Goal: Book appointment/travel/reservation

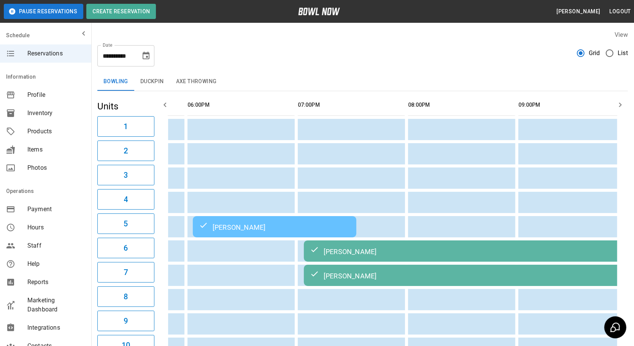
click at [148, 60] on button "Choose date, selected date is Sep 6, 2025" at bounding box center [145, 55] width 15 height 15
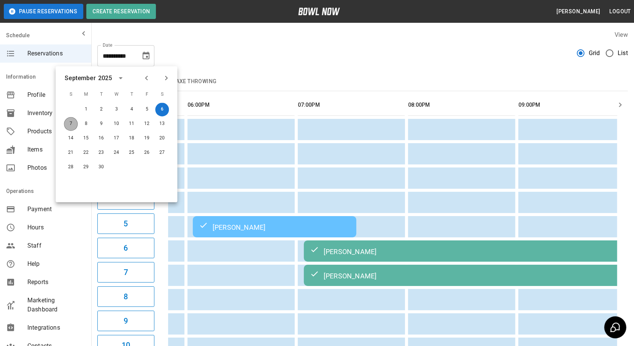
click at [65, 121] on button "7" at bounding box center [71, 124] width 14 height 14
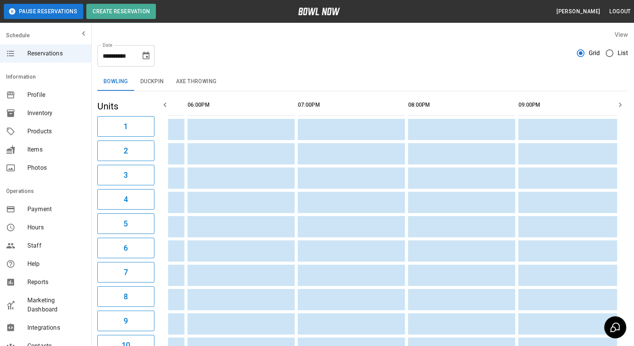
click at [163, 104] on icon "button" at bounding box center [164, 104] width 9 height 9
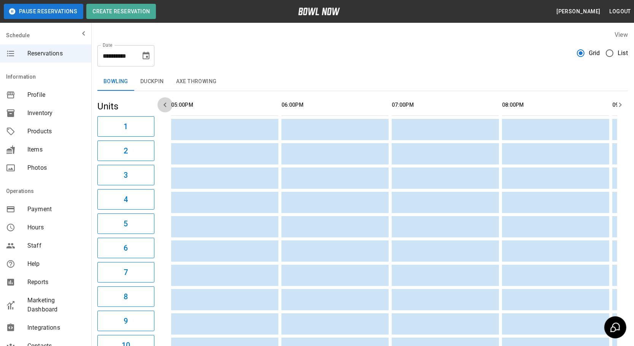
click at [163, 100] on icon "button" at bounding box center [164, 104] width 9 height 9
drag, startPoint x: 158, startPoint y: 101, endPoint x: 161, endPoint y: 106, distance: 6.3
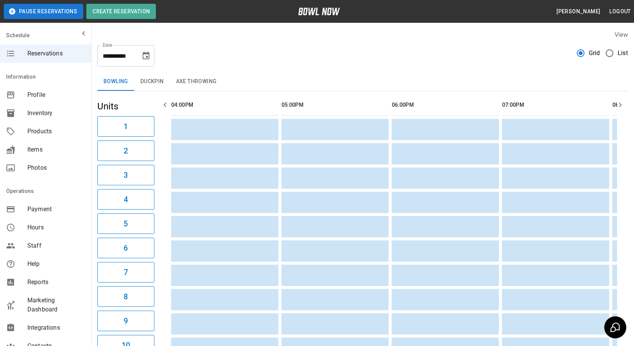
click at [159, 106] on button "button" at bounding box center [164, 104] width 15 height 15
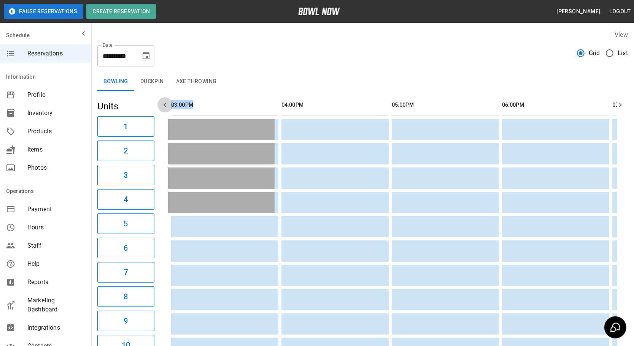
click at [161, 106] on icon "button" at bounding box center [164, 104] width 9 height 9
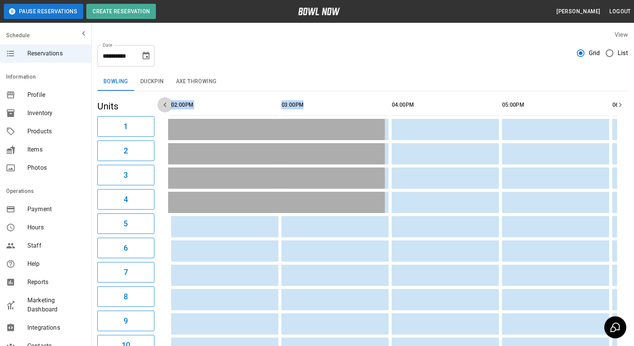
click at [161, 106] on icon "button" at bounding box center [164, 104] width 9 height 9
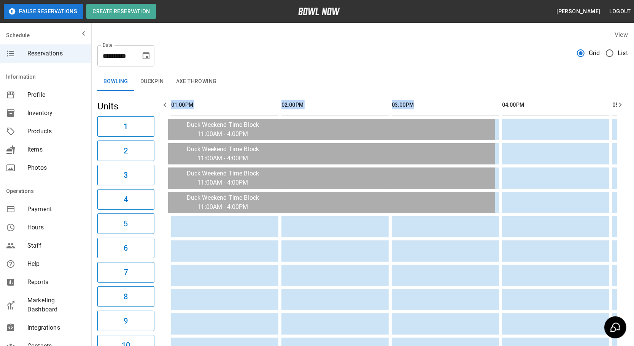
click at [161, 106] on icon "button" at bounding box center [164, 104] width 9 height 9
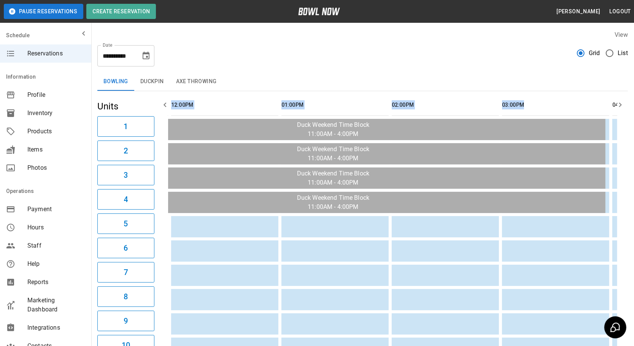
click at [161, 106] on icon "button" at bounding box center [164, 104] width 9 height 9
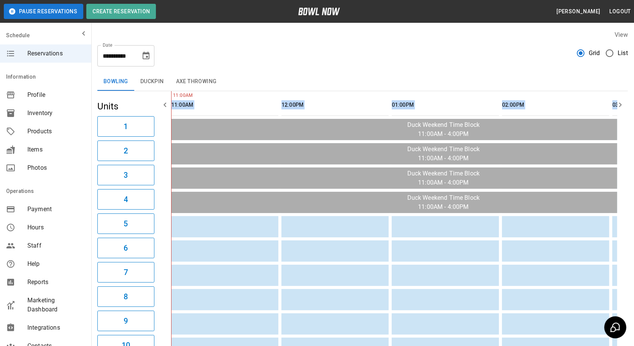
click at [161, 106] on icon "button" at bounding box center [164, 104] width 9 height 9
click at [318, 103] on th "sticky table" at bounding box center [322, 105] width 25 height 22
click at [148, 89] on button "Duckpin" at bounding box center [152, 82] width 36 height 18
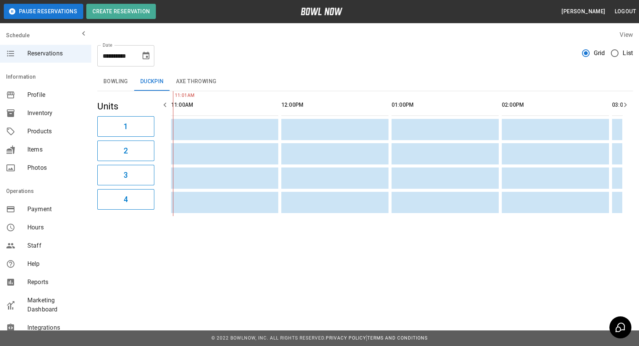
click at [619, 103] on button "button" at bounding box center [625, 104] width 15 height 15
click at [622, 106] on button "button" at bounding box center [625, 104] width 15 height 15
click at [618, 106] on button "button" at bounding box center [625, 104] width 15 height 15
click at [619, 106] on button "button" at bounding box center [625, 104] width 15 height 15
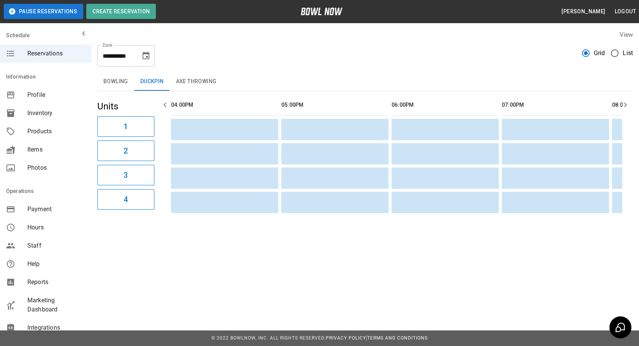
drag, startPoint x: 114, startPoint y: 84, endPoint x: 165, endPoint y: 106, distance: 55.2
click at [114, 84] on button "Bowling" at bounding box center [115, 82] width 37 height 18
click at [165, 106] on icon "button" at bounding box center [164, 104] width 9 height 9
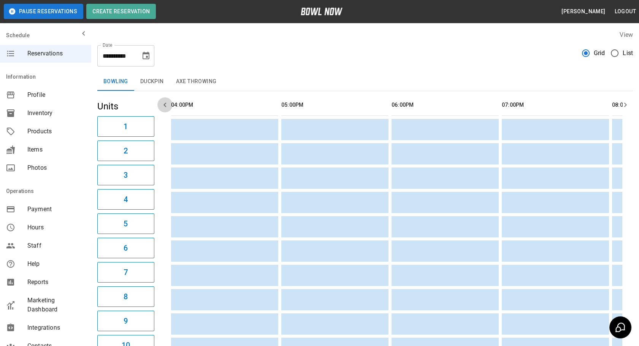
click at [165, 106] on icon "button" at bounding box center [164, 105] width 3 height 5
click at [165, 104] on icon "button" at bounding box center [164, 104] width 9 height 9
click at [165, 104] on icon "button" at bounding box center [164, 105] width 3 height 5
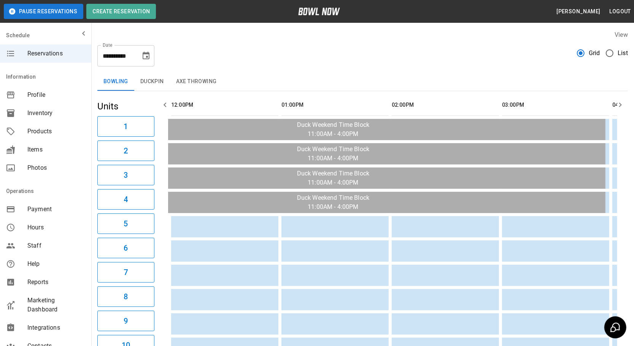
click at [164, 103] on icon "button" at bounding box center [164, 104] width 9 height 9
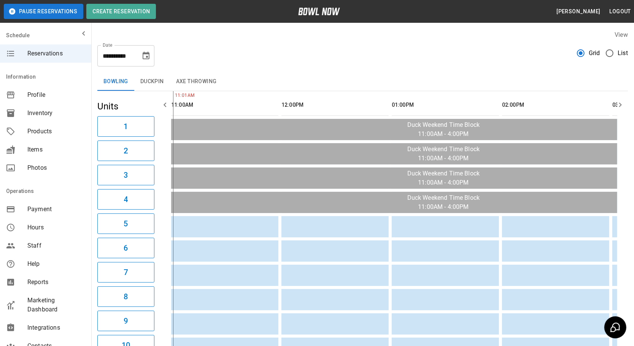
click at [164, 103] on icon "button" at bounding box center [164, 104] width 9 height 9
click at [163, 103] on icon "button" at bounding box center [164, 104] width 9 height 9
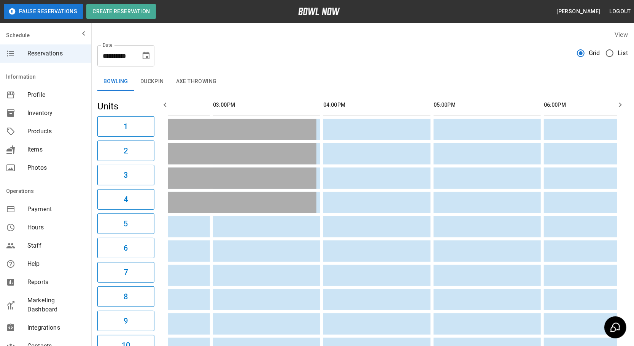
scroll to position [0, 485]
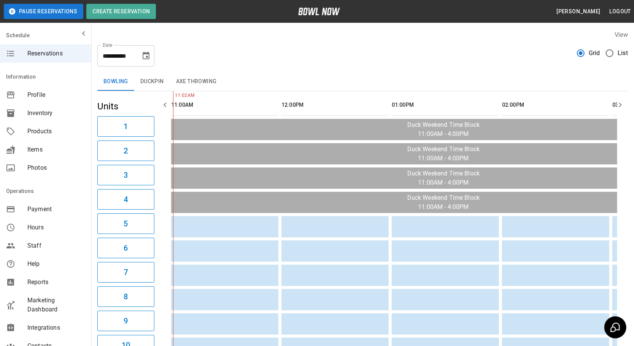
click at [152, 83] on button "Duckpin" at bounding box center [152, 82] width 36 height 18
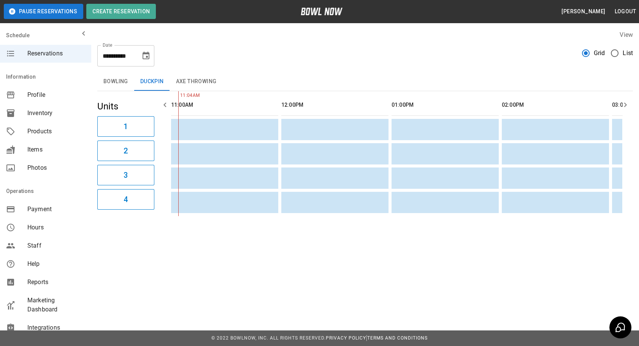
click at [198, 87] on button "Axe Throwing" at bounding box center [196, 82] width 53 height 18
click at [120, 74] on button "Bowling" at bounding box center [115, 82] width 37 height 18
click at [102, 86] on button "Bowling" at bounding box center [115, 82] width 37 height 18
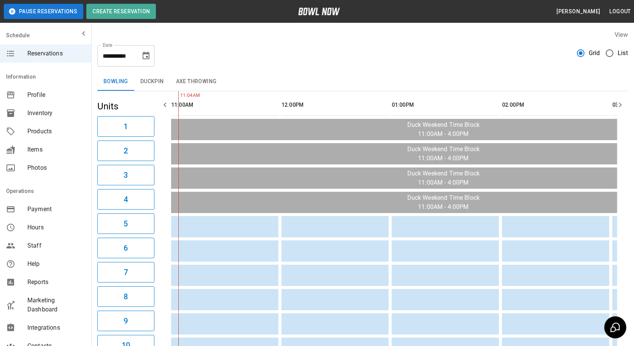
click at [156, 78] on button "Duckpin" at bounding box center [152, 82] width 36 height 18
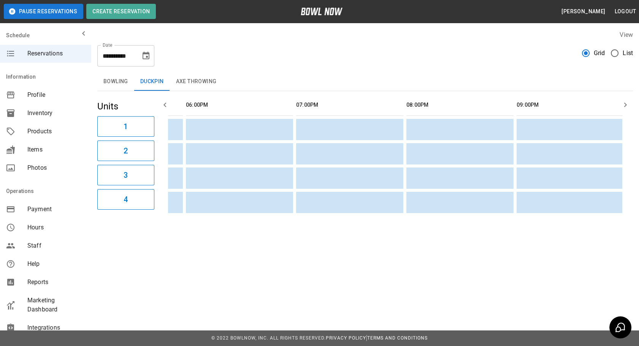
click at [192, 81] on button "Axe Throwing" at bounding box center [196, 82] width 53 height 18
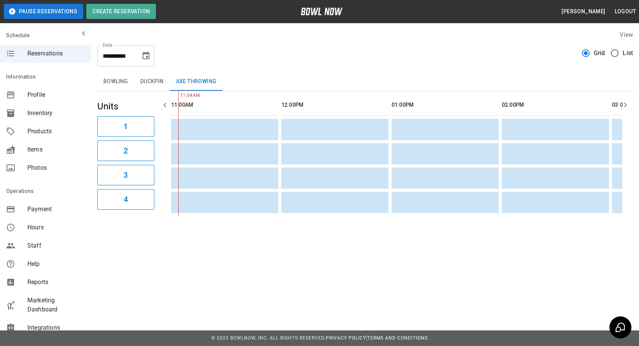
click at [111, 86] on button "Bowling" at bounding box center [115, 82] width 37 height 18
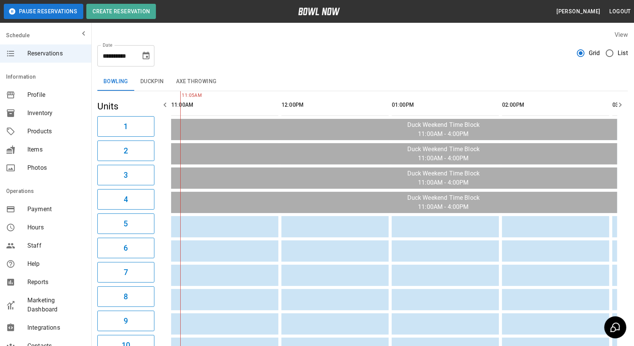
click at [139, 49] on div "**********" at bounding box center [125, 55] width 57 height 21
click at [146, 58] on icon "Choose date, selected date is Sep 7, 2025" at bounding box center [145, 55] width 9 height 9
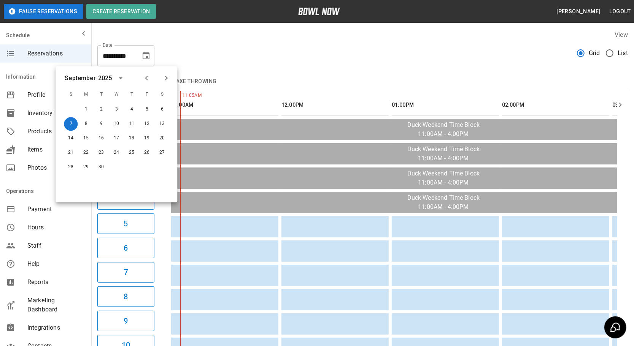
click at [156, 114] on div "6" at bounding box center [161, 110] width 15 height 14
click at [162, 107] on button "6" at bounding box center [162, 110] width 14 height 14
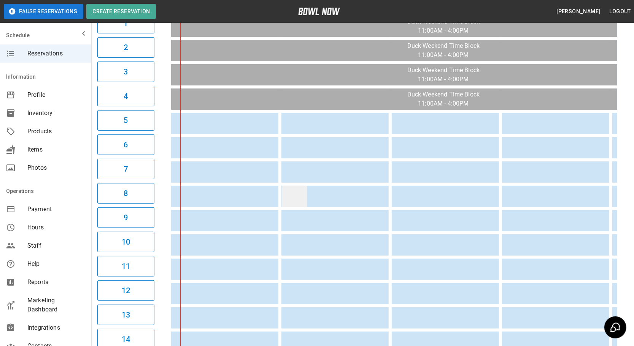
drag, startPoint x: 441, startPoint y: 216, endPoint x: 283, endPoint y: 196, distance: 159.0
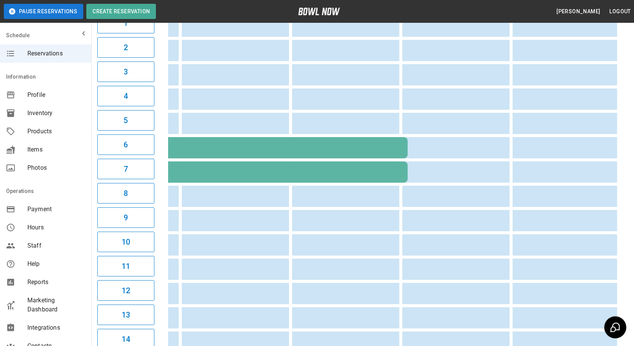
drag, startPoint x: 325, startPoint y: 204, endPoint x: 482, endPoint y: 206, distance: 156.3
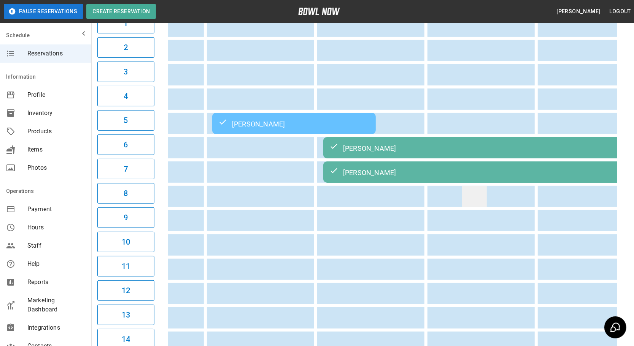
drag, startPoint x: 443, startPoint y: 205, endPoint x: 368, endPoint y: 203, distance: 74.5
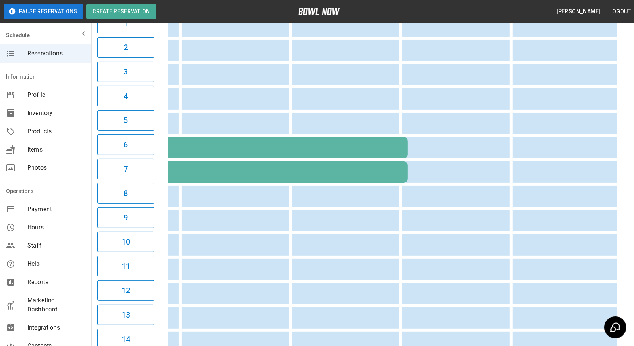
drag, startPoint x: 427, startPoint y: 206, endPoint x: 485, endPoint y: 205, distance: 57.4
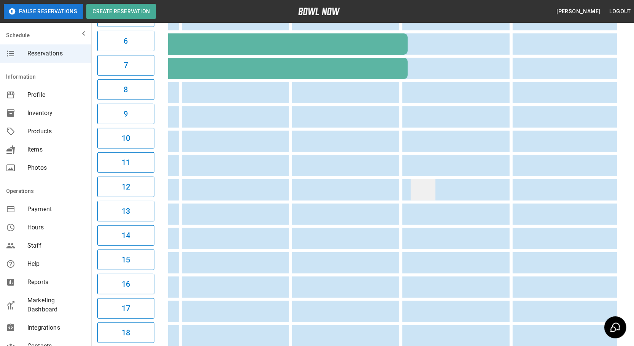
drag, startPoint x: 476, startPoint y: 192, endPoint x: 428, endPoint y: 184, distance: 48.9
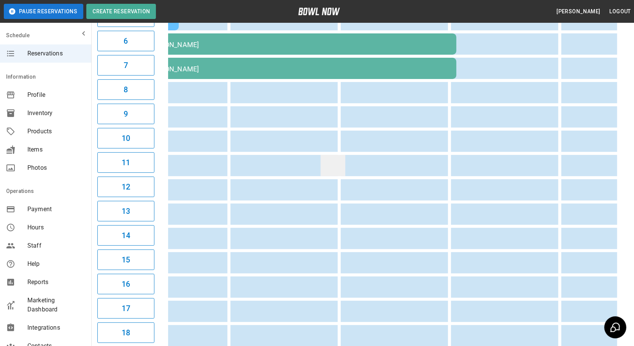
drag, startPoint x: 396, startPoint y: 174, endPoint x: 356, endPoint y: 168, distance: 40.7
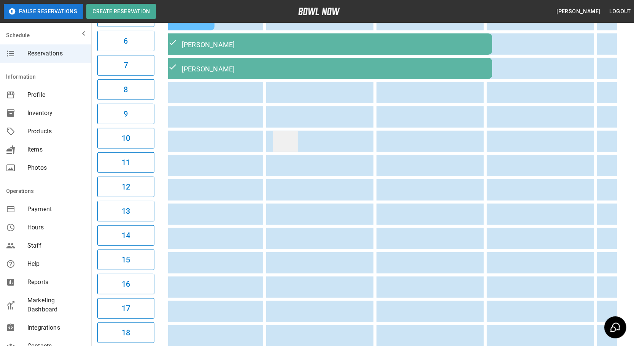
drag, startPoint x: 327, startPoint y: 155, endPoint x: 282, endPoint y: 144, distance: 46.5
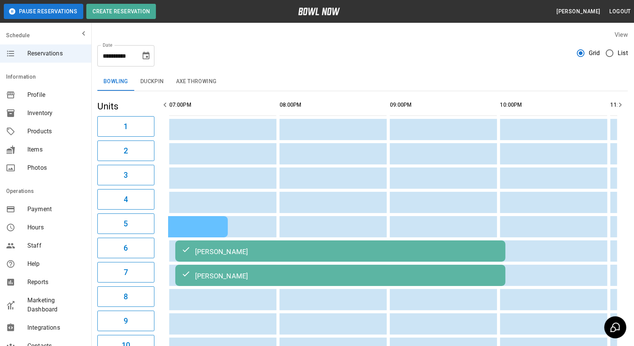
click at [154, 77] on button "Duckpin" at bounding box center [152, 82] width 36 height 18
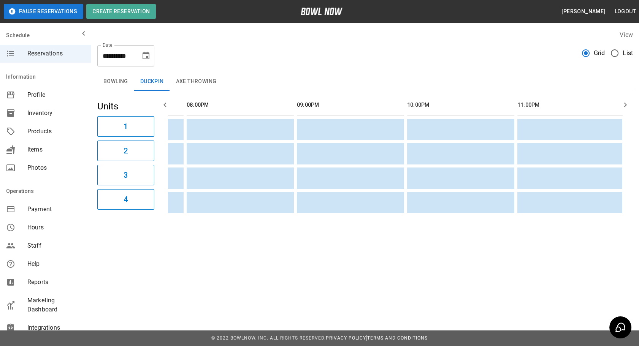
drag, startPoint x: 385, startPoint y: 177, endPoint x: 565, endPoint y: 171, distance: 180.3
click at [179, 83] on button "Axe Throwing" at bounding box center [196, 82] width 53 height 18
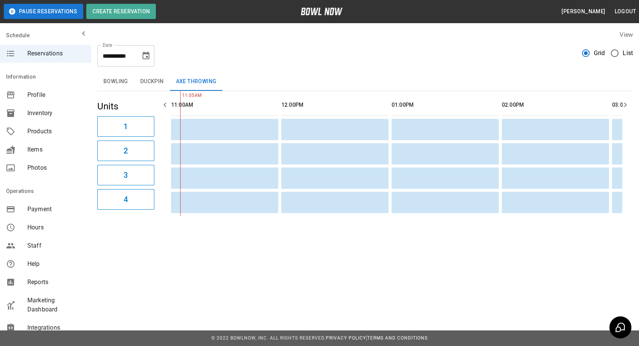
drag, startPoint x: 307, startPoint y: 170, endPoint x: 240, endPoint y: 166, distance: 66.6
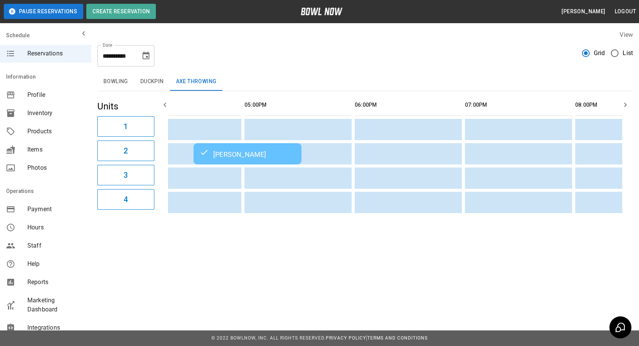
drag, startPoint x: 244, startPoint y: 166, endPoint x: 386, endPoint y: 168, distance: 141.5
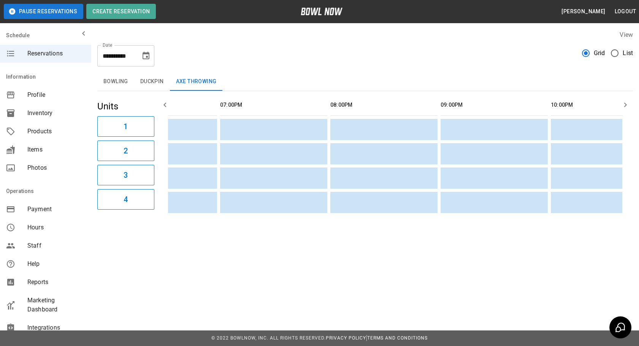
drag, startPoint x: 328, startPoint y: 169, endPoint x: 273, endPoint y: 165, distance: 54.9
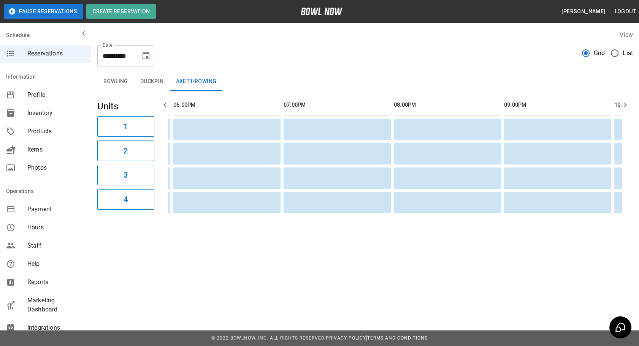
click at [121, 87] on button "Bowling" at bounding box center [115, 82] width 37 height 18
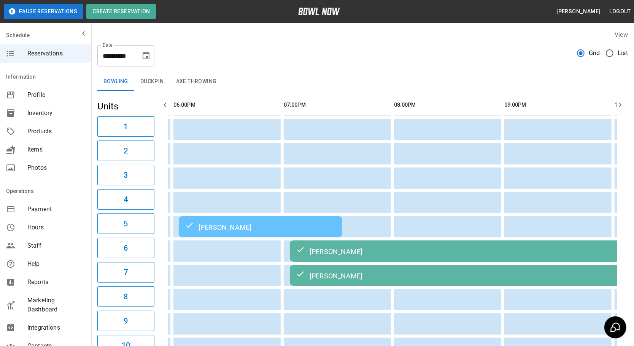
click at [148, 58] on icon "Choose date, selected date is Sep 6, 2025" at bounding box center [145, 55] width 9 height 9
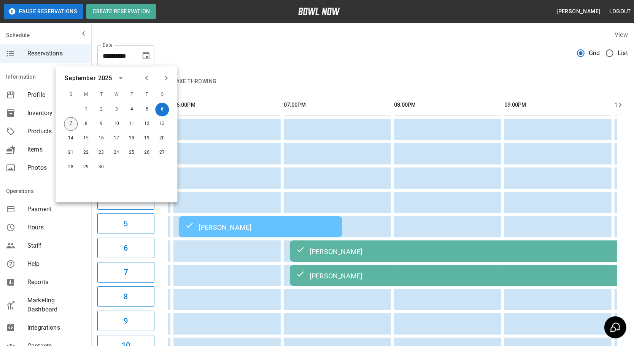
click at [75, 121] on button "7" at bounding box center [71, 124] width 14 height 14
type input "**********"
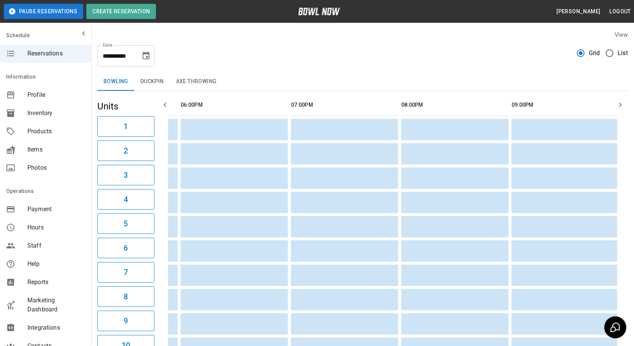
click at [308, 65] on div "**********" at bounding box center [362, 52] width 530 height 27
